Goal: Check status

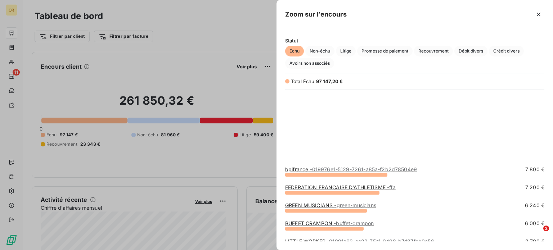
click at [65, 70] on div at bounding box center [276, 125] width 553 height 250
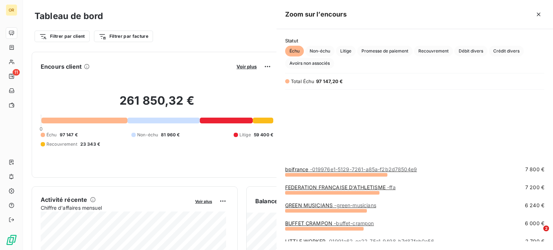
scroll to position [142, 271]
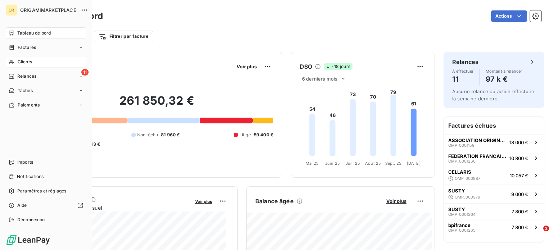
click at [8, 62] on div "Clients" at bounding box center [46, 62] width 80 height 12
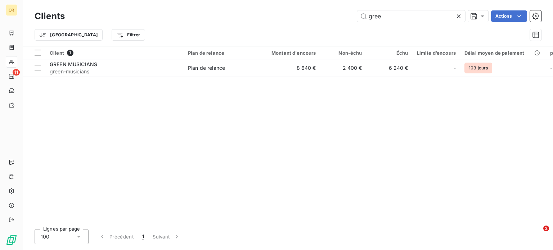
drag, startPoint x: 394, startPoint y: 13, endPoint x: 332, endPoint y: 12, distance: 62.3
click at [332, 12] on div "gree Actions" at bounding box center [307, 16] width 468 height 12
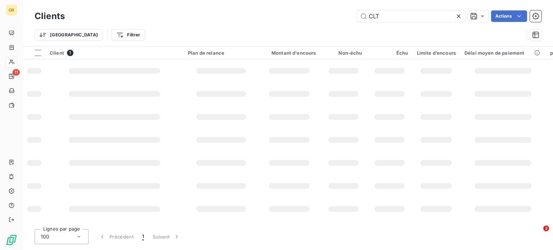
type input "CLT"
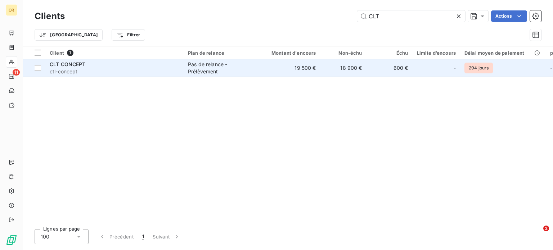
click at [161, 66] on div "CLT CONCEPT" at bounding box center [115, 64] width 130 height 7
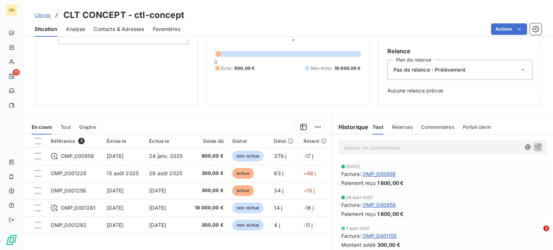
scroll to position [104, 0]
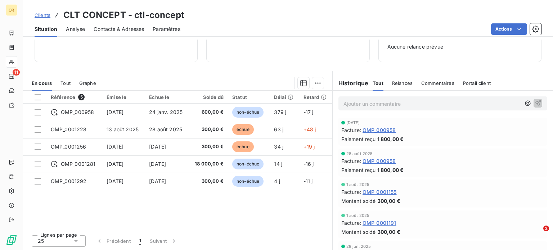
click at [67, 83] on span "Tout" at bounding box center [65, 83] width 10 height 6
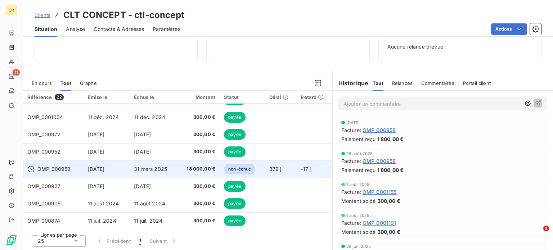
scroll to position [0, 0]
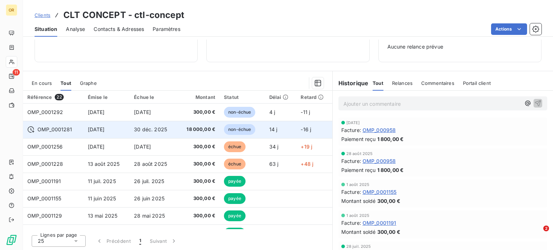
click at [171, 131] on td "30 déc. 2025" at bounding box center [153, 129] width 47 height 17
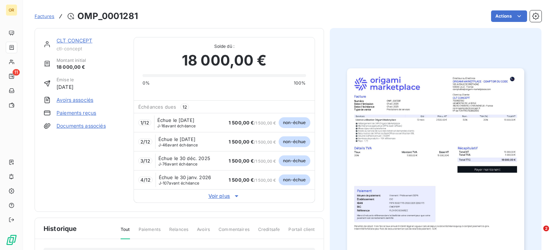
click at [71, 41] on link "CLT CONCEPT" at bounding box center [75, 40] width 36 height 6
